Goal: Browse casually

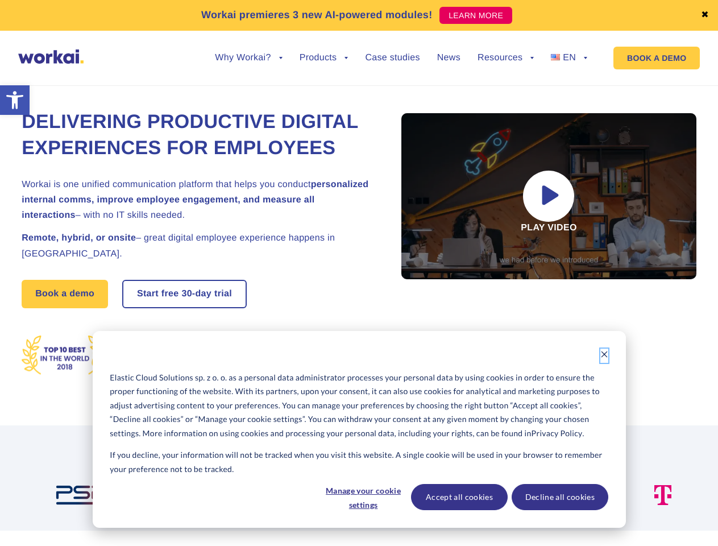
click at [604, 355] on icon "Dismiss cookie banner" at bounding box center [604, 354] width 8 height 8
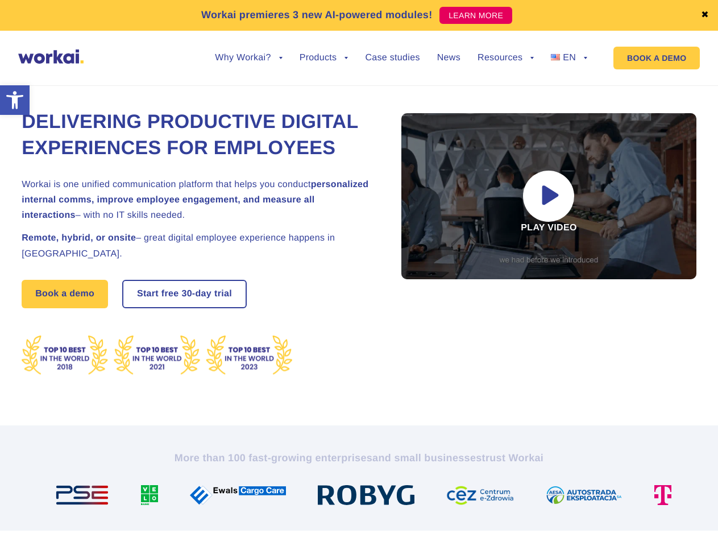
click at [363, 497] on img at bounding box center [370, 495] width 105 height 20
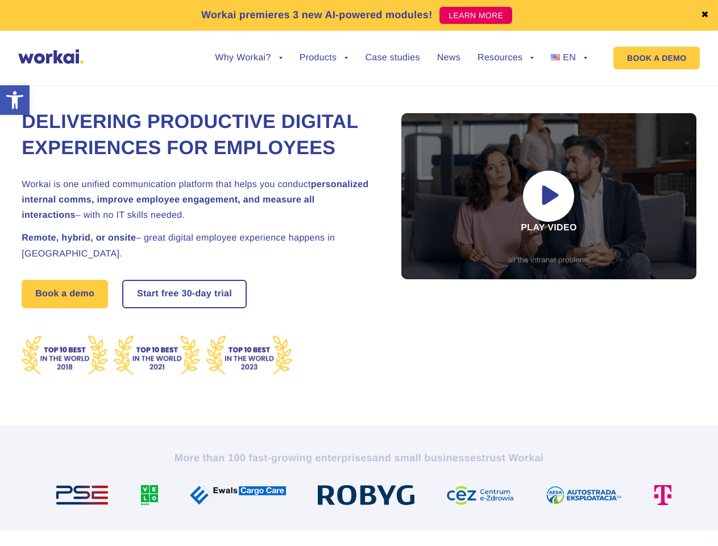
click at [459, 497] on img at bounding box center [484, 495] width 77 height 20
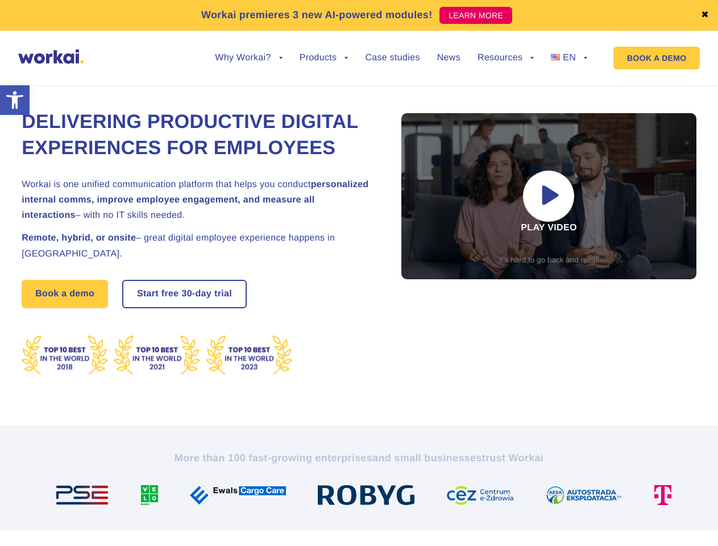
click at [559, 497] on img at bounding box center [589, 495] width 86 height 20
click at [705, 15] on link "✖" at bounding box center [705, 15] width 8 height 9
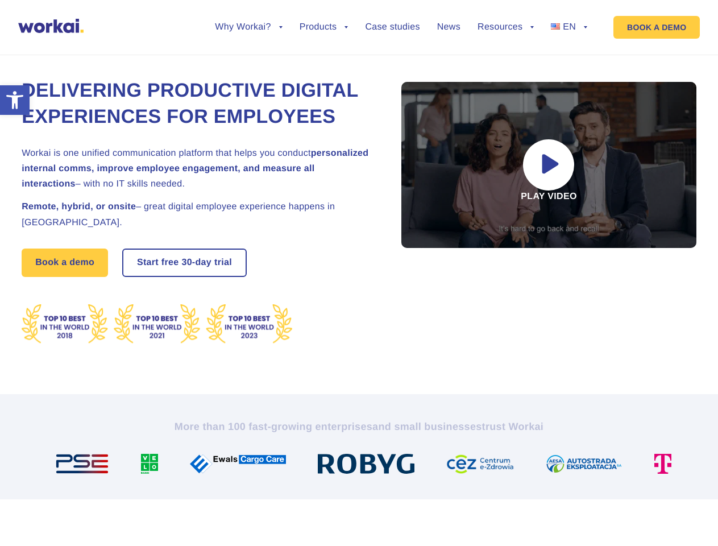
click at [248, 66] on div "Delivering Productive Digital Experiences for Employees Workai is one unified c…" at bounding box center [359, 210] width 675 height 365
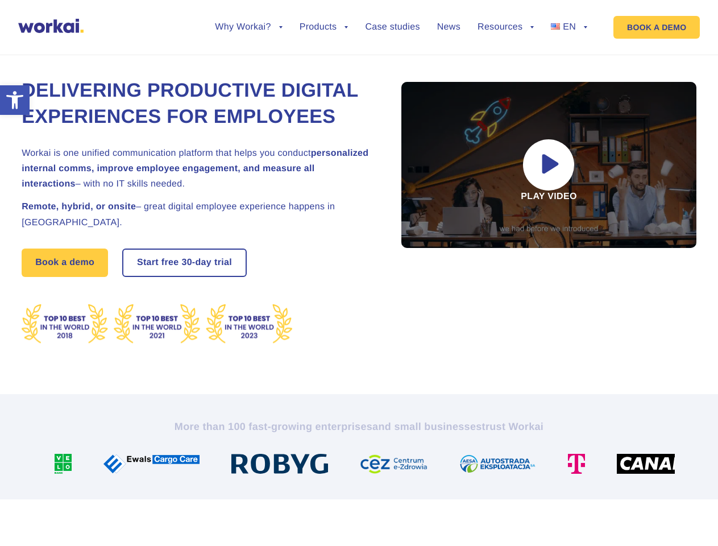
click at [248, 58] on div "Delivering Productive Digital Experiences for Employees Workai is one unified c…" at bounding box center [359, 210] width 675 height 365
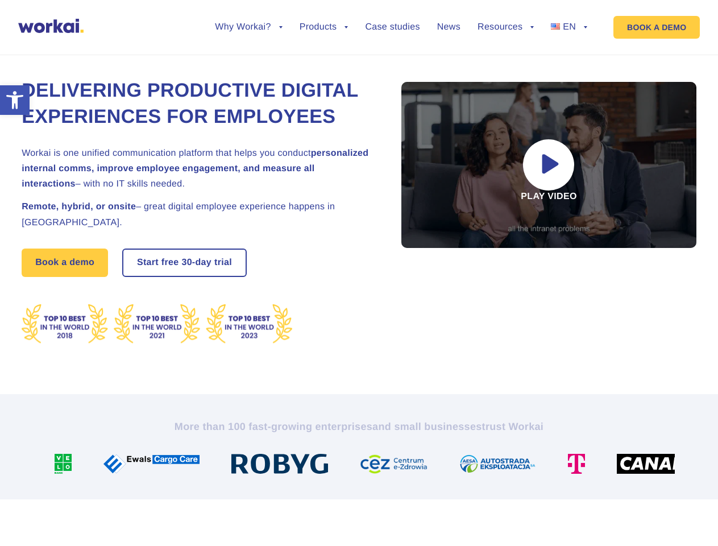
click at [324, 66] on div "Delivering Productive Digital Experiences for Employees Workai is one unified c…" at bounding box center [359, 210] width 675 height 365
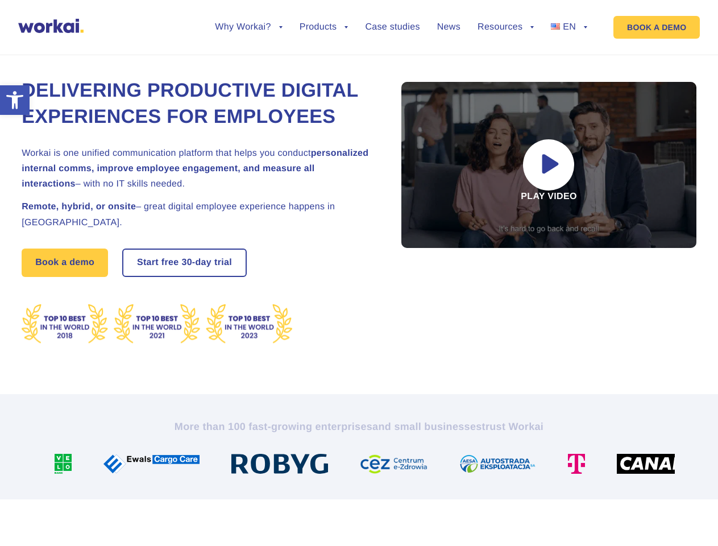
click at [505, 66] on div "Delivering Productive Digital Experiences for Employees Workai is one unified c…" at bounding box center [359, 210] width 675 height 365
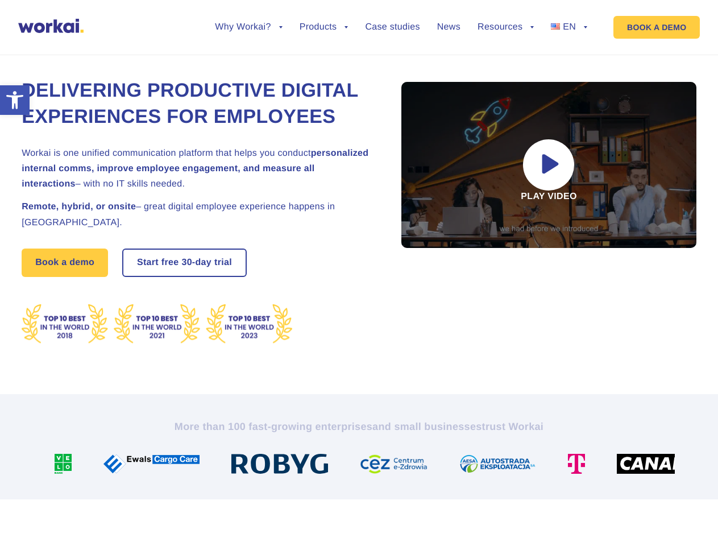
click at [505, 58] on div "Delivering Productive Digital Experiences for Employees Workai is one unified c…" at bounding box center [359, 210] width 675 height 365
